Goal: Task Accomplishment & Management: Use online tool/utility

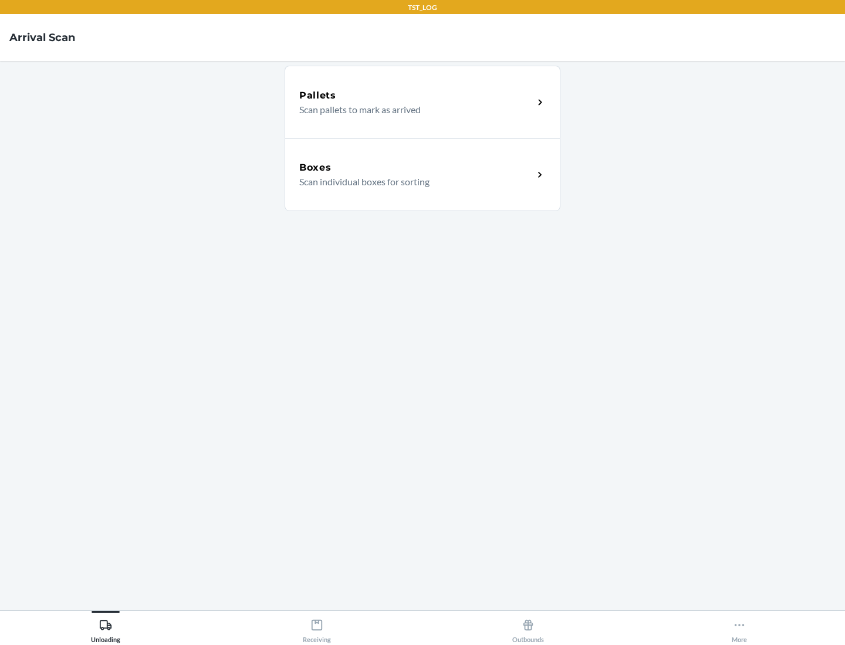
click at [416, 168] on div "Boxes" at bounding box center [416, 168] width 234 height 14
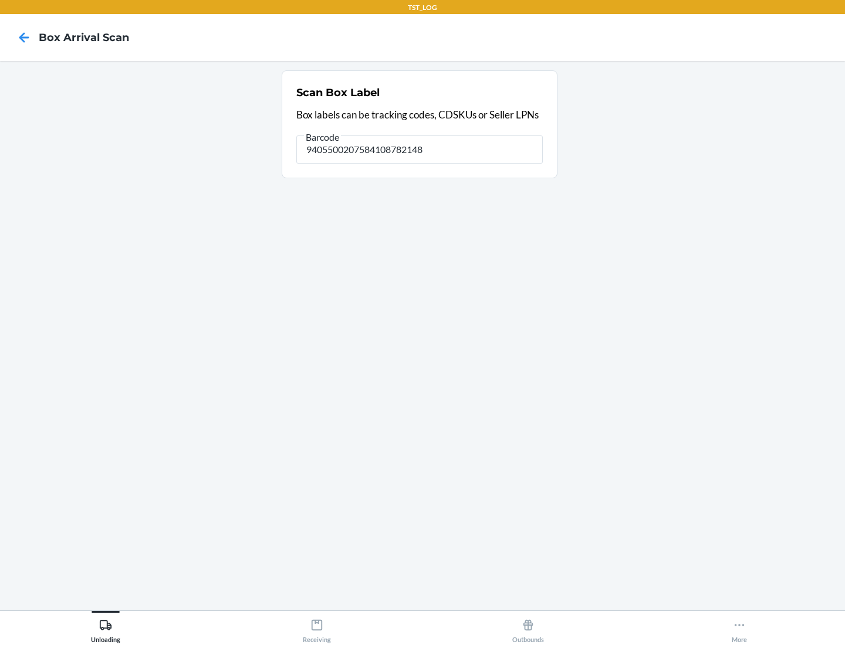
type input "9405500207584108782148"
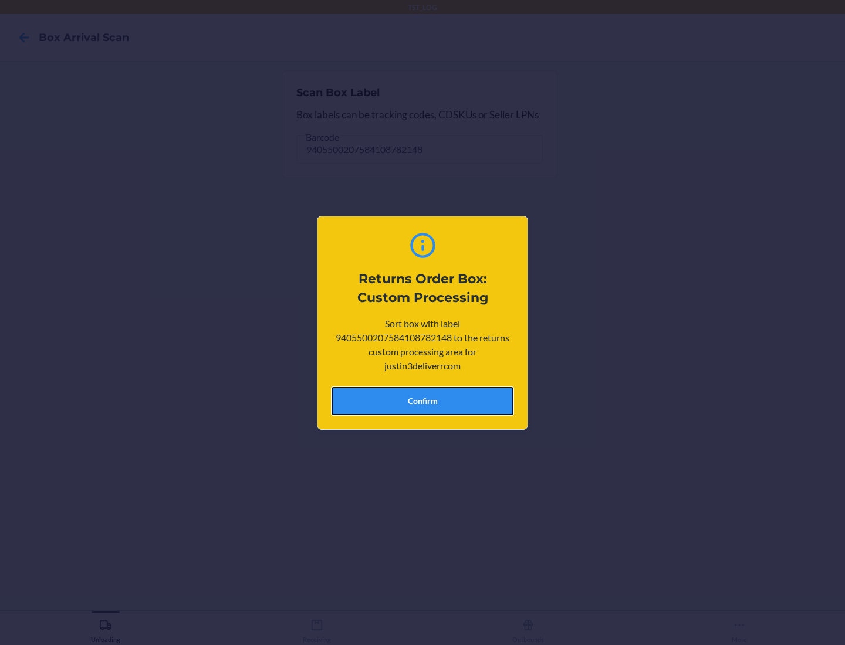
click at [422, 401] on button "Confirm" at bounding box center [422, 401] width 182 height 28
